Goal: Navigation & Orientation: Find specific page/section

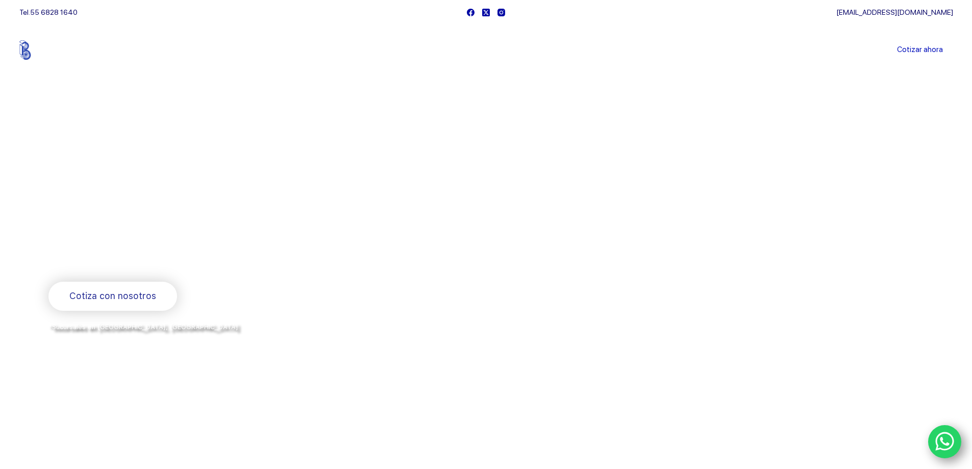
click at [457, 50] on link "Sucursales" at bounding box center [466, 50] width 63 height 0
